Goal: Find specific page/section

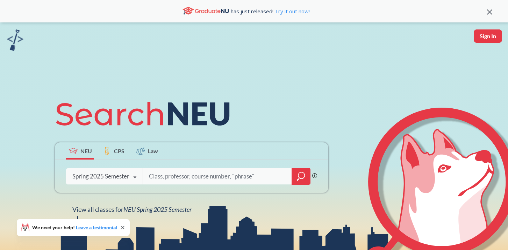
click at [114, 171] on div "Spring 2025 Semester Fall 2025 Semester Summer 2 2025 Semester Summer Full 2025…" at bounding box center [104, 175] width 77 height 17
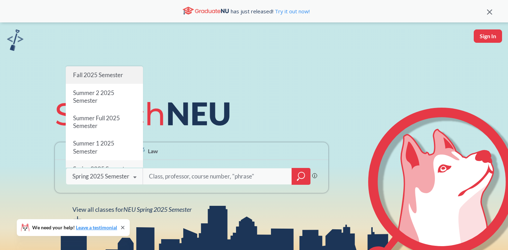
click at [110, 76] on span "Fall 2025 Semester" at bounding box center [98, 74] width 50 height 7
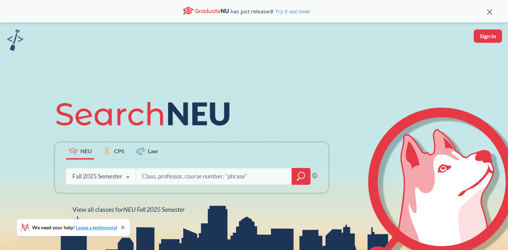
click at [157, 181] on input "search" at bounding box center [214, 176] width 146 height 15
paste input "19747"
click at [172, 175] on input "19747" at bounding box center [214, 176] width 146 height 15
type input "19747"
